Goal: Transaction & Acquisition: Purchase product/service

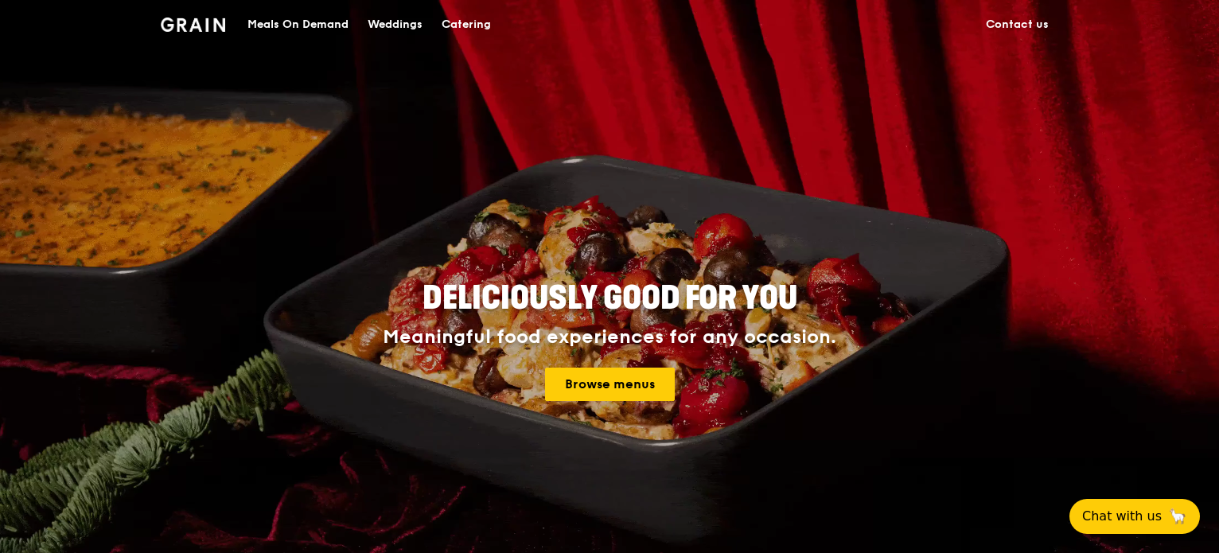
click at [295, 20] on div "Meals On Demand" at bounding box center [298, 25] width 101 height 48
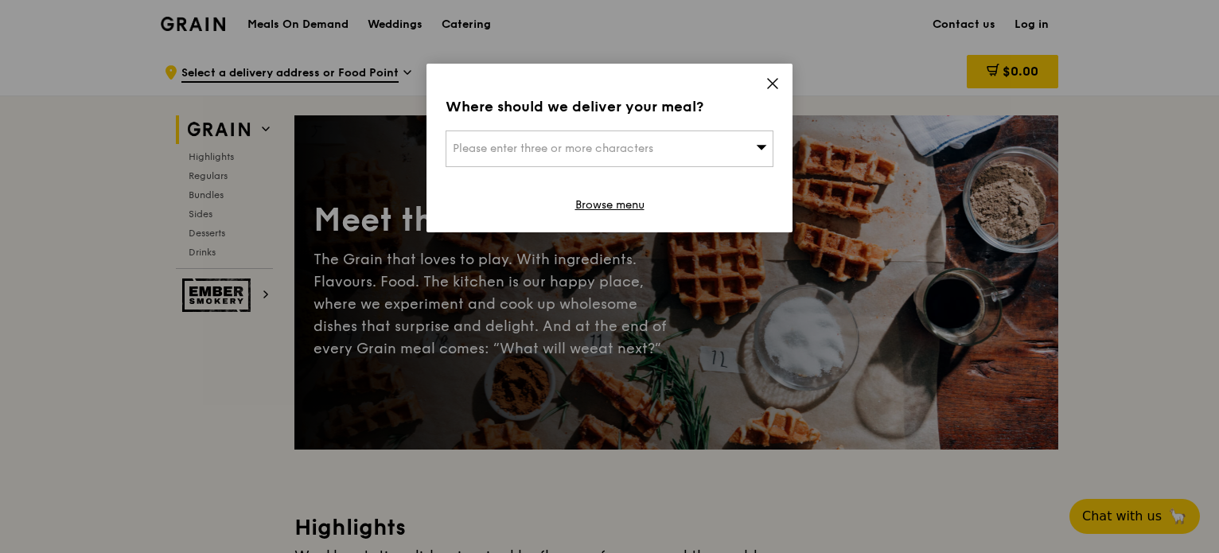
click at [770, 79] on icon at bounding box center [773, 83] width 14 height 14
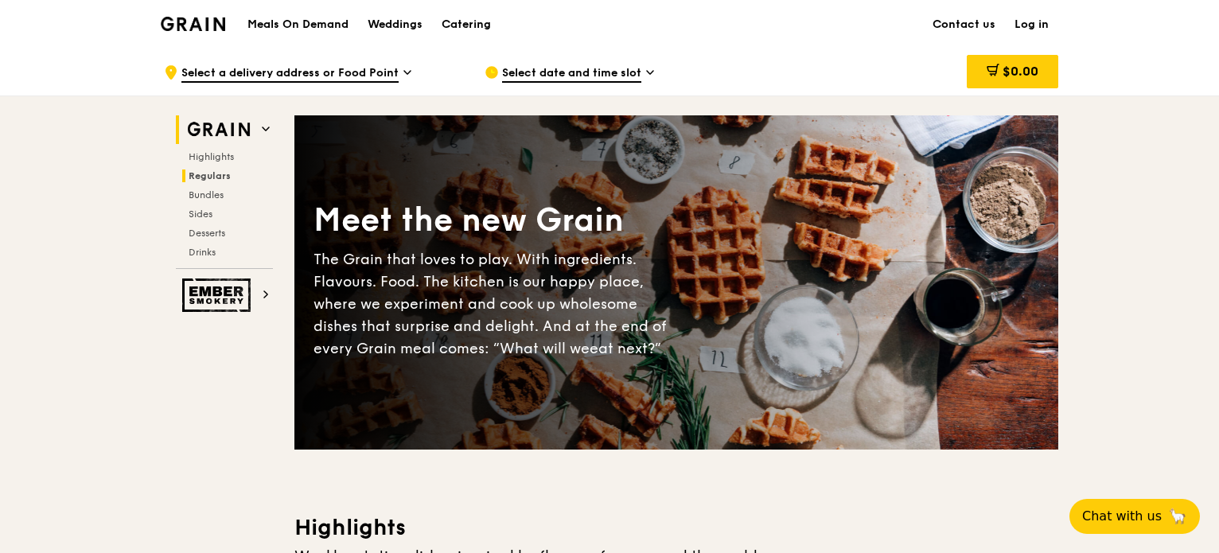
click at [209, 178] on span "Regulars" at bounding box center [210, 175] width 42 height 11
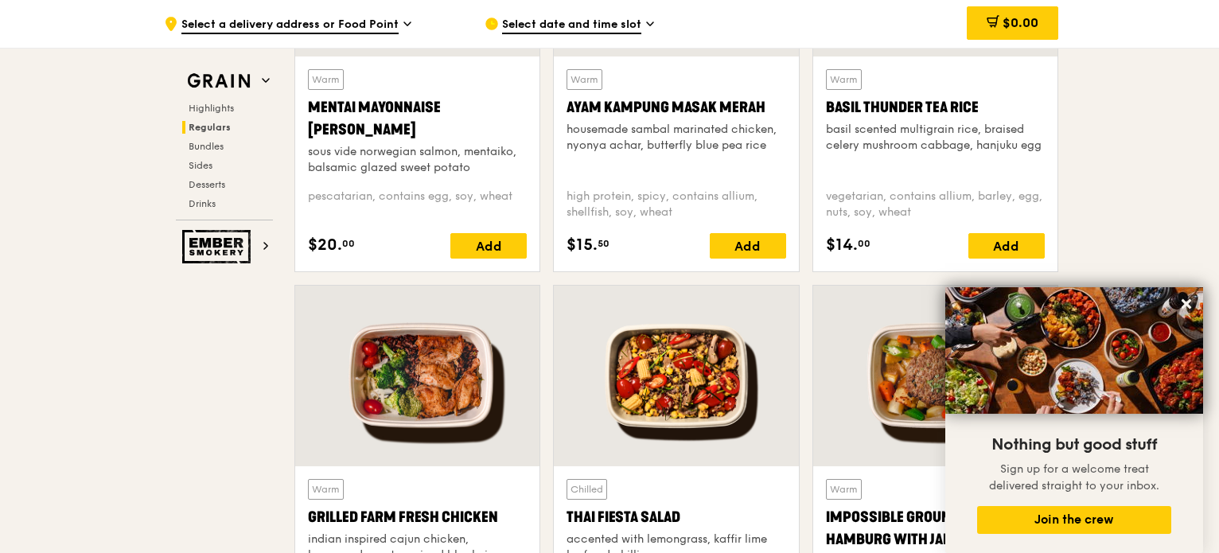
scroll to position [1588, 0]
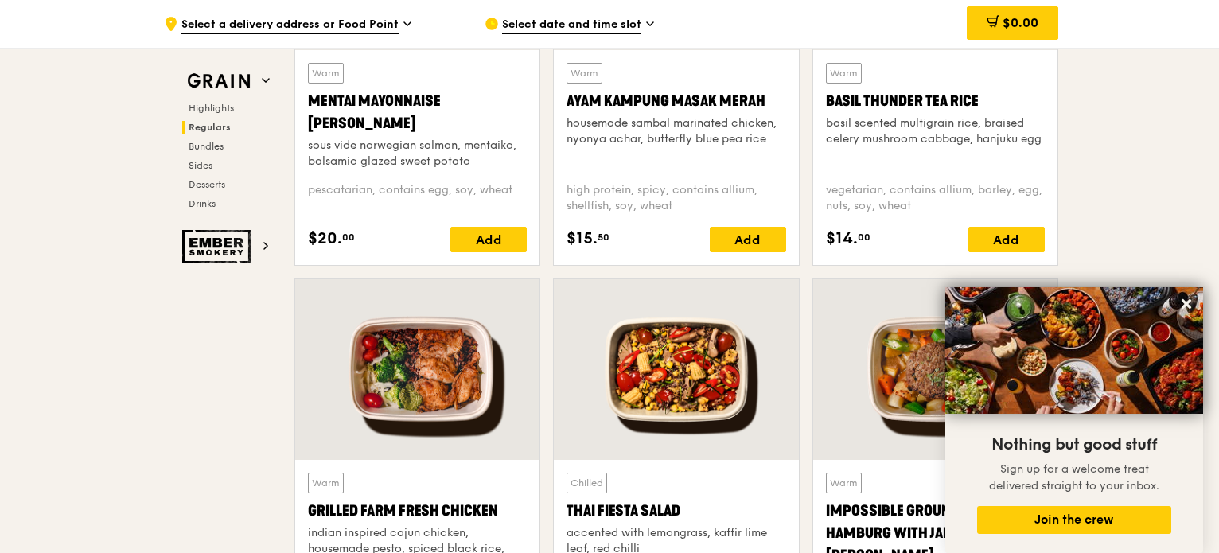
click at [556, 27] on span "Select date and time slot" at bounding box center [571, 26] width 139 height 18
click at [256, 79] on h2 "Grain" at bounding box center [224, 81] width 97 height 29
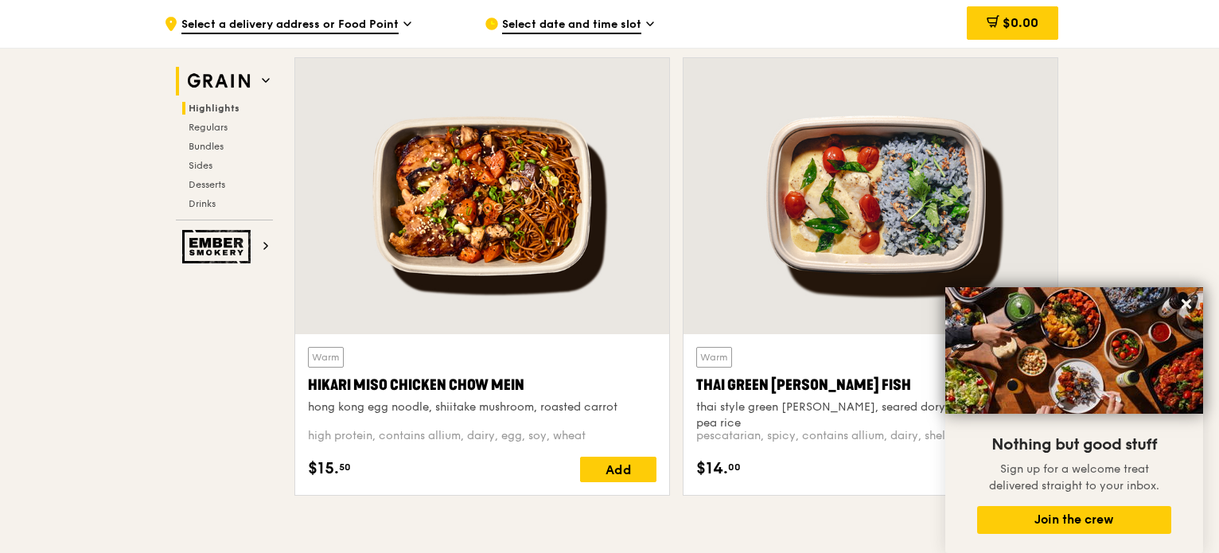
scroll to position [449, 0]
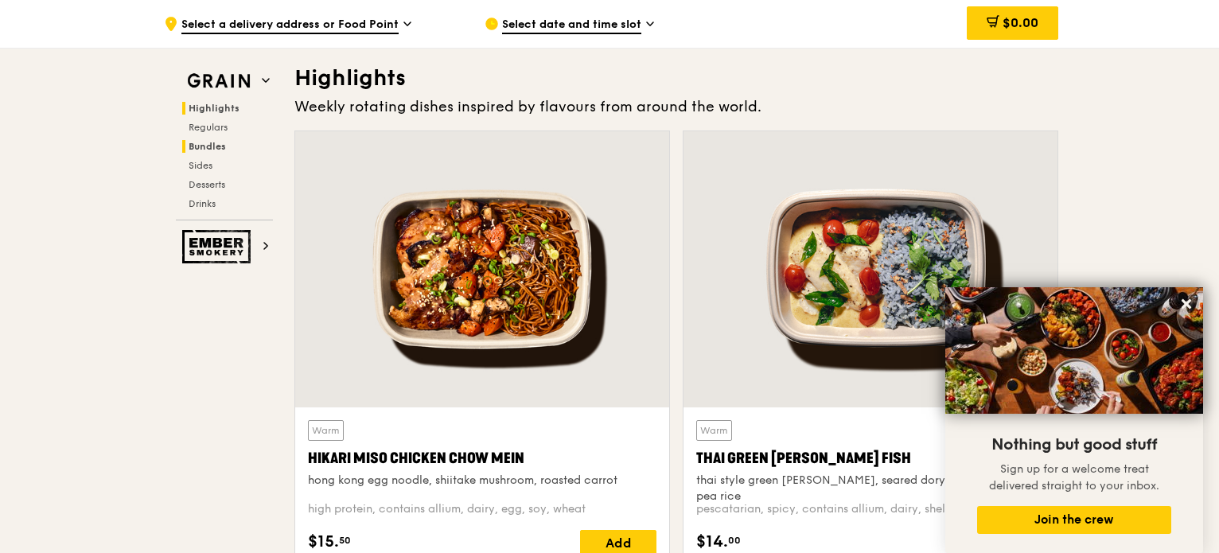
click at [205, 144] on span "Bundles" at bounding box center [207, 146] width 37 height 11
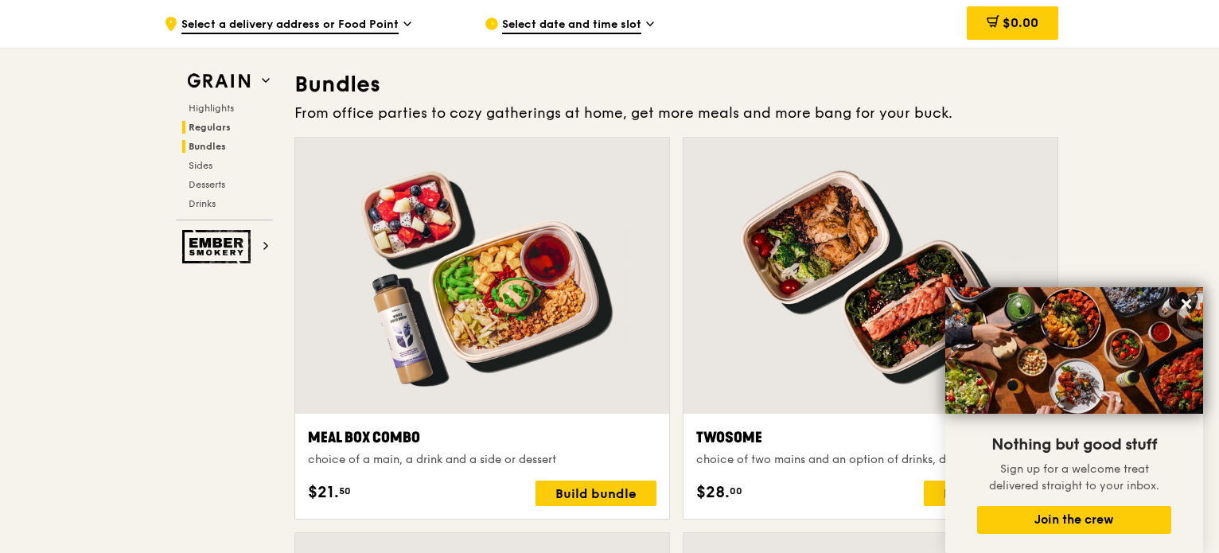
scroll to position [2276, 0]
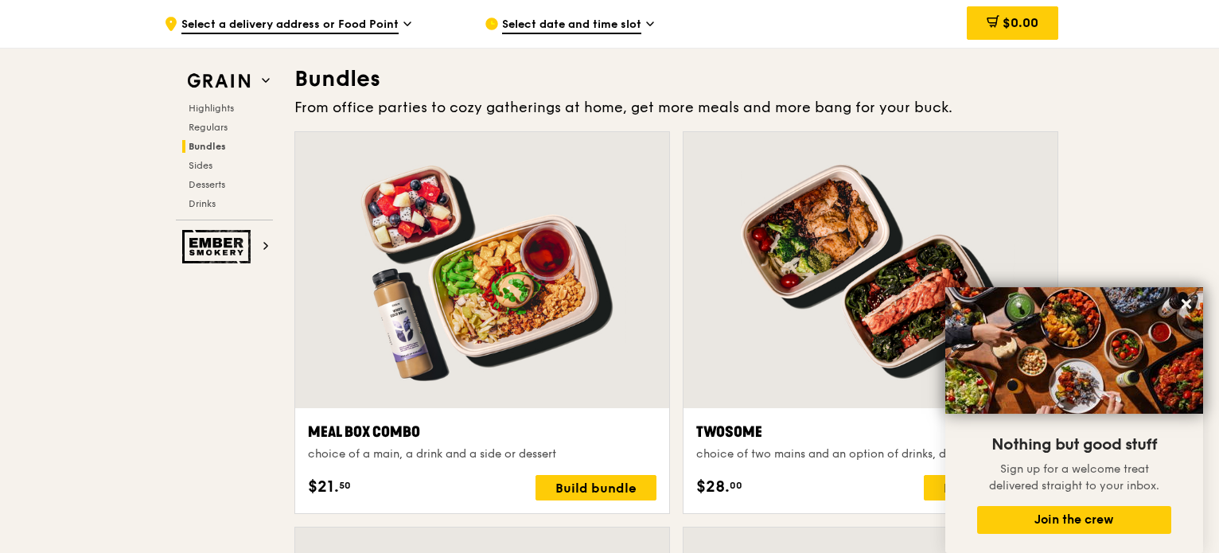
click at [612, 25] on span "Select date and time slot" at bounding box center [571, 26] width 139 height 18
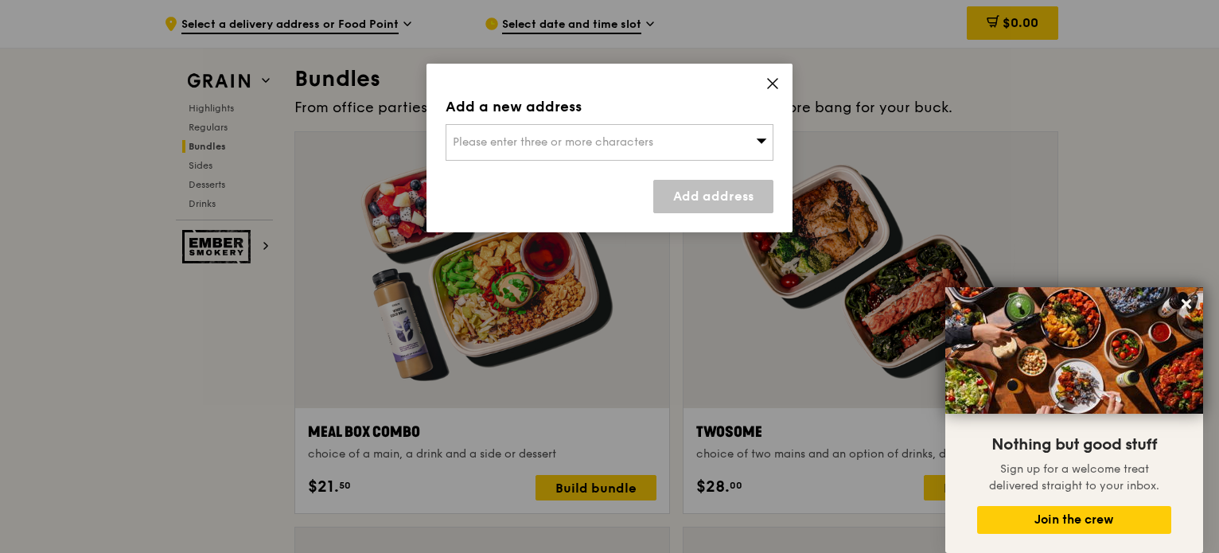
click at [692, 143] on div "Please enter three or more characters" at bounding box center [610, 142] width 328 height 37
click at [537, 142] on input "search" at bounding box center [610, 142] width 326 height 35
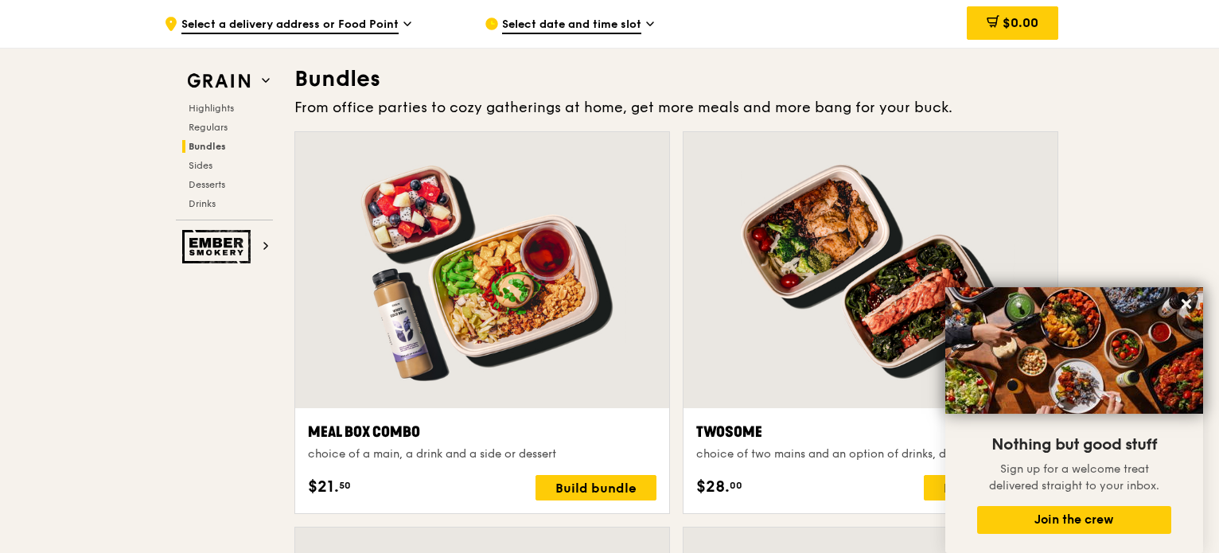
click at [315, 25] on span "Select a delivery address or Food Point" at bounding box center [289, 26] width 217 height 18
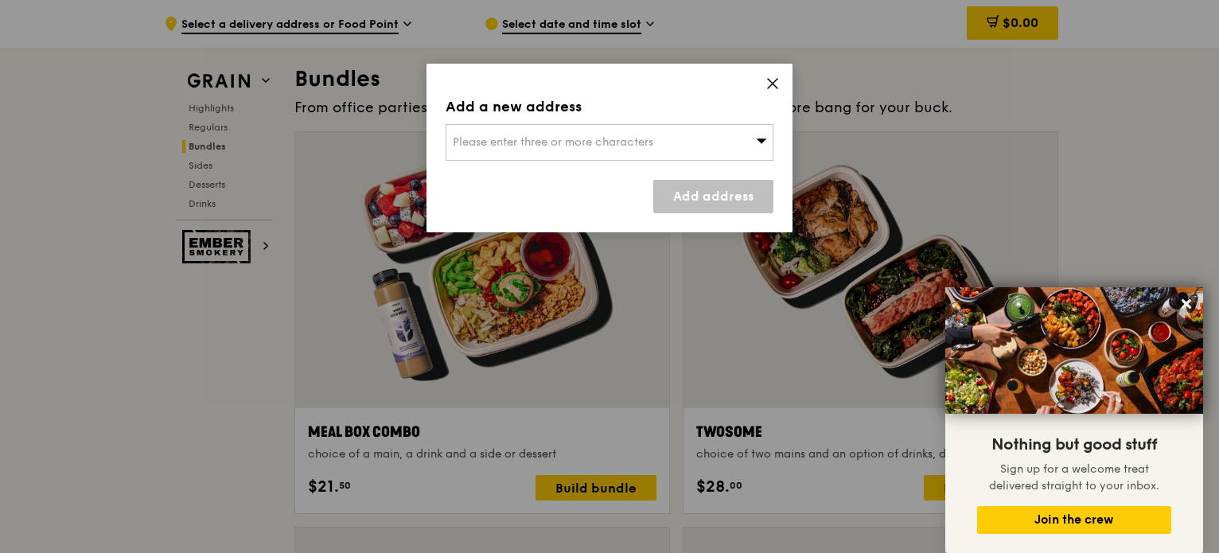
click at [774, 82] on icon at bounding box center [773, 84] width 10 height 10
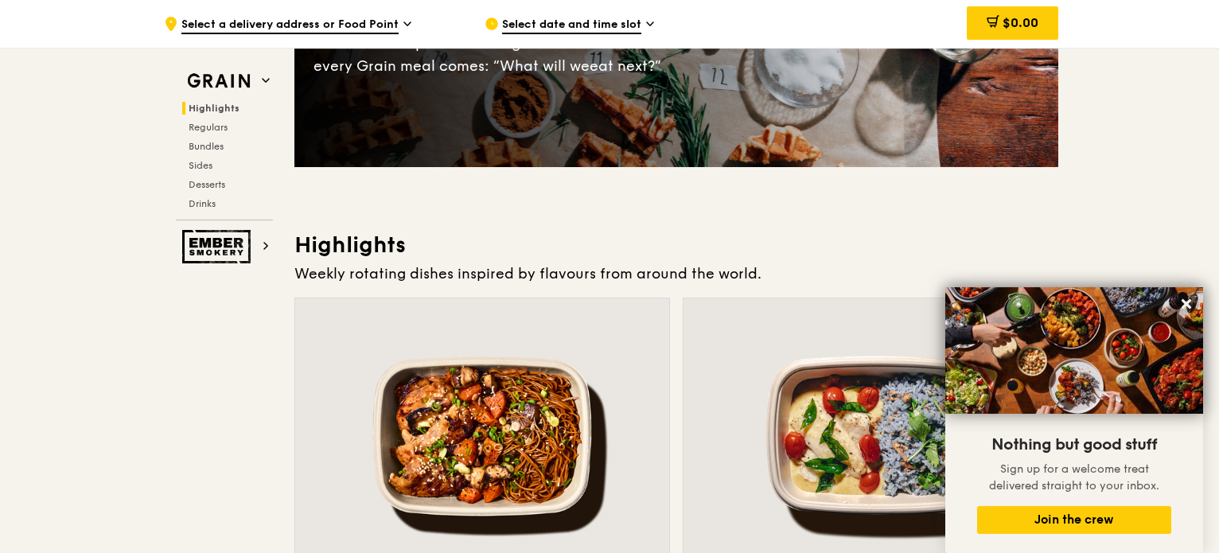
scroll to position [0, 0]
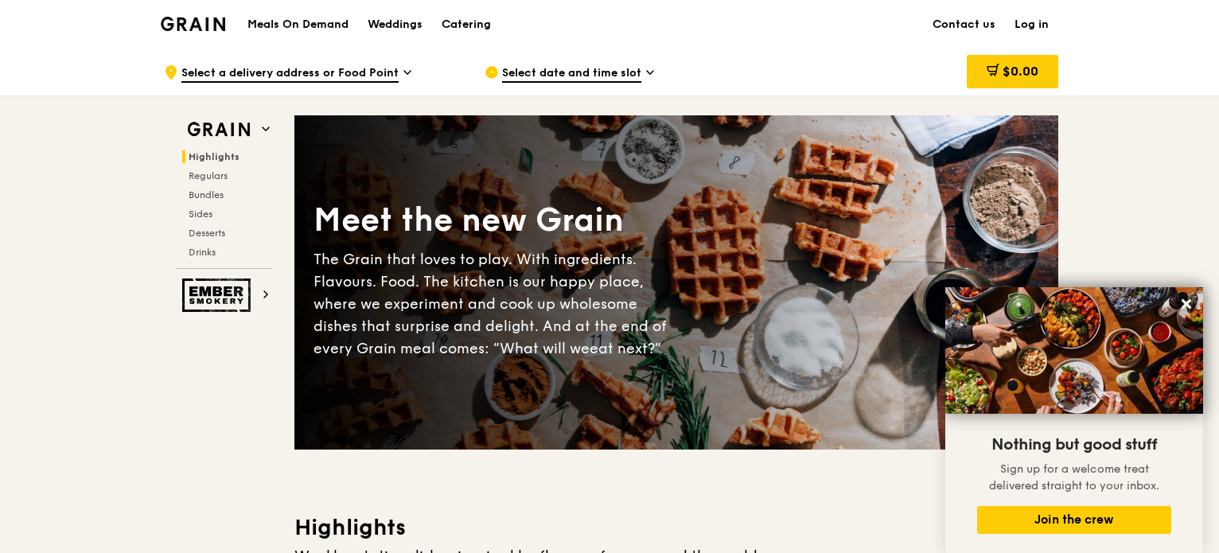
click at [324, 25] on h1 "Meals On Demand" at bounding box center [298, 25] width 101 height 16
click at [1191, 304] on icon at bounding box center [1187, 304] width 14 height 14
